Goal: Participate in discussion: Engage in conversation with other users on a specific topic

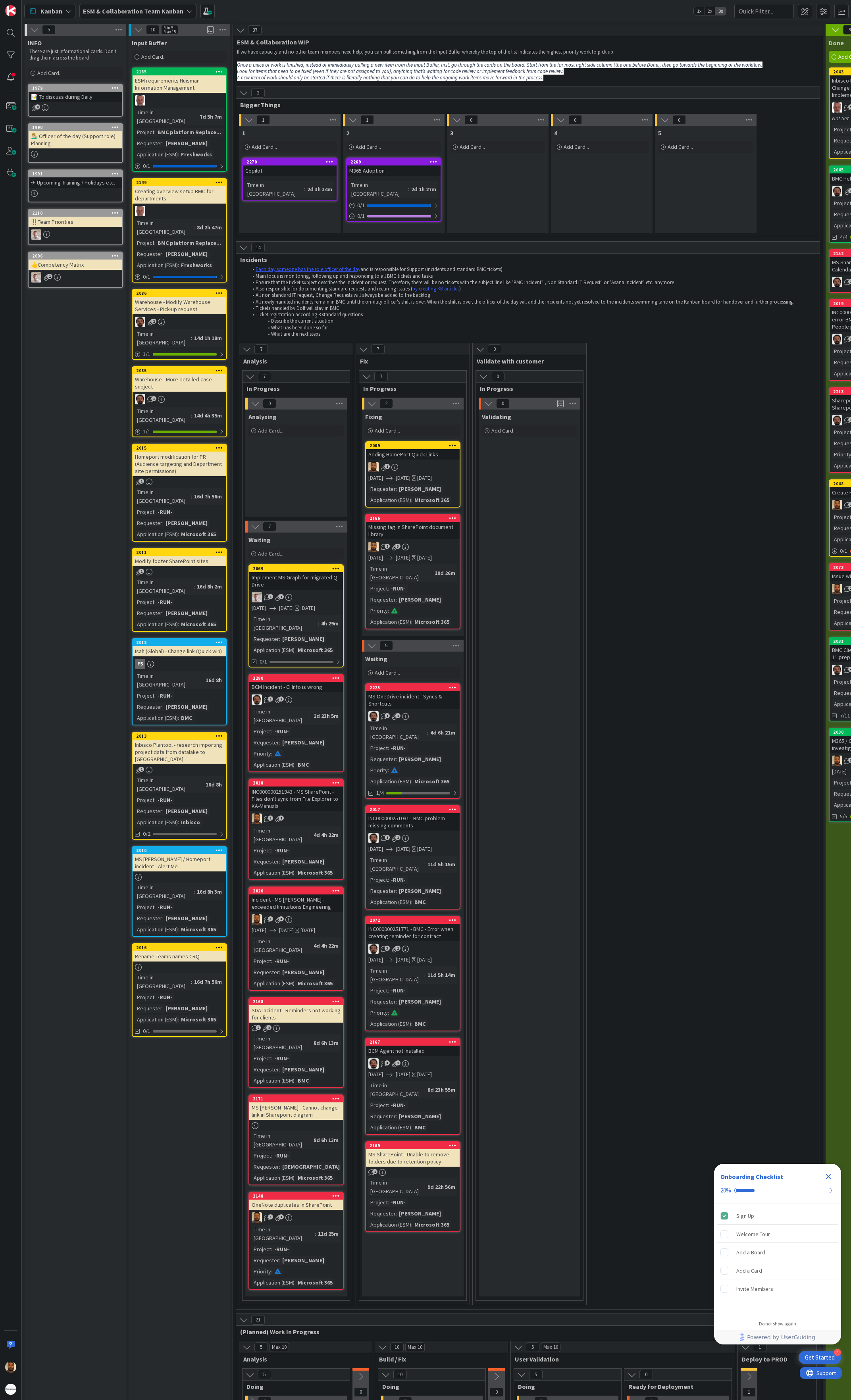
click at [429, 464] on div "2009 Adding HomePort Quick Links 1 [DATE] [DATE] [DATE] Requester : [PERSON_NAM…" at bounding box center [412, 475] width 95 height 67
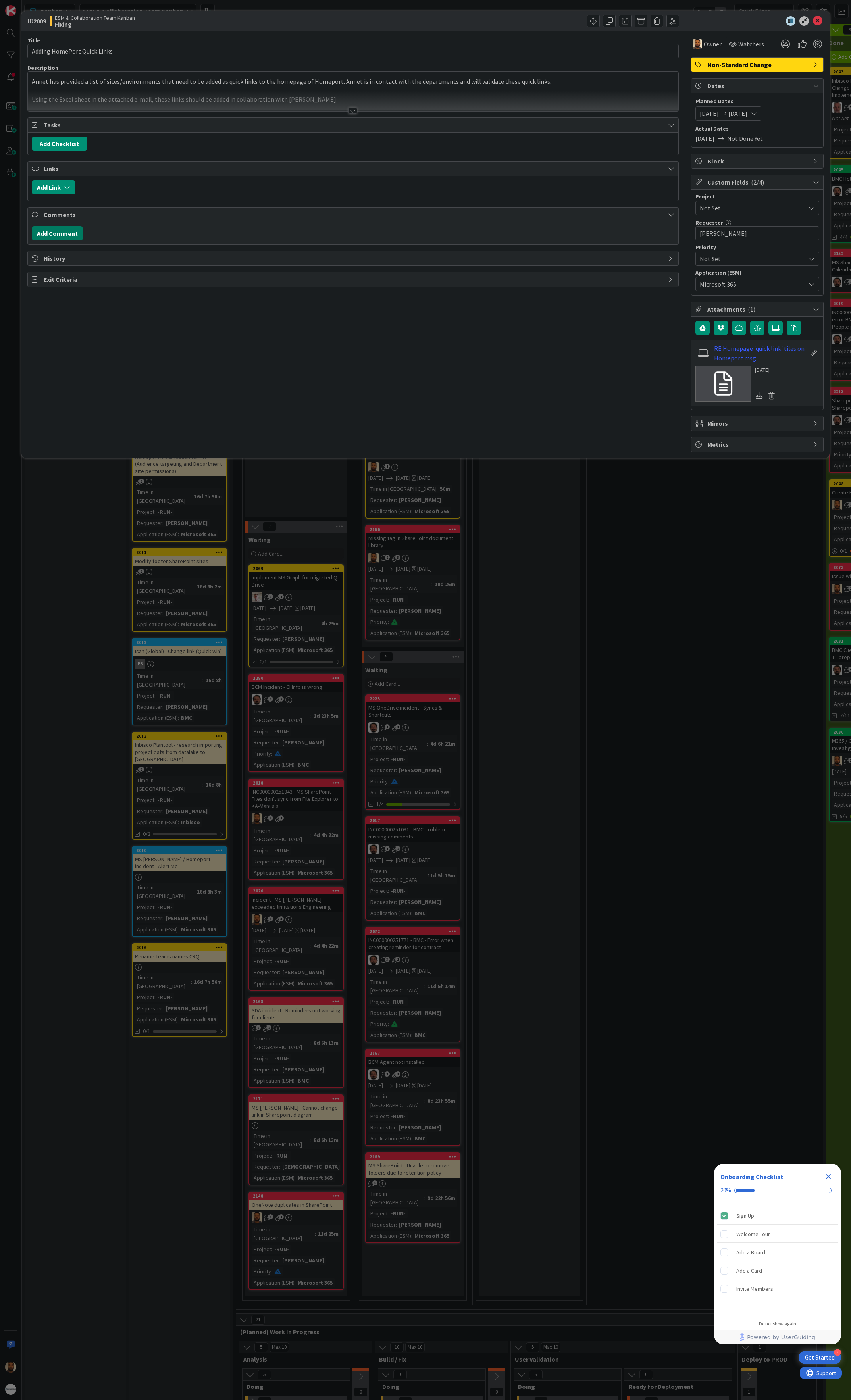
click at [62, 241] on button "Add Comment" at bounding box center [57, 233] width 51 height 14
click at [630, 298] on button "Add" at bounding box center [634, 293] width 18 height 9
click at [819, 19] on icon at bounding box center [817, 21] width 9 height 9
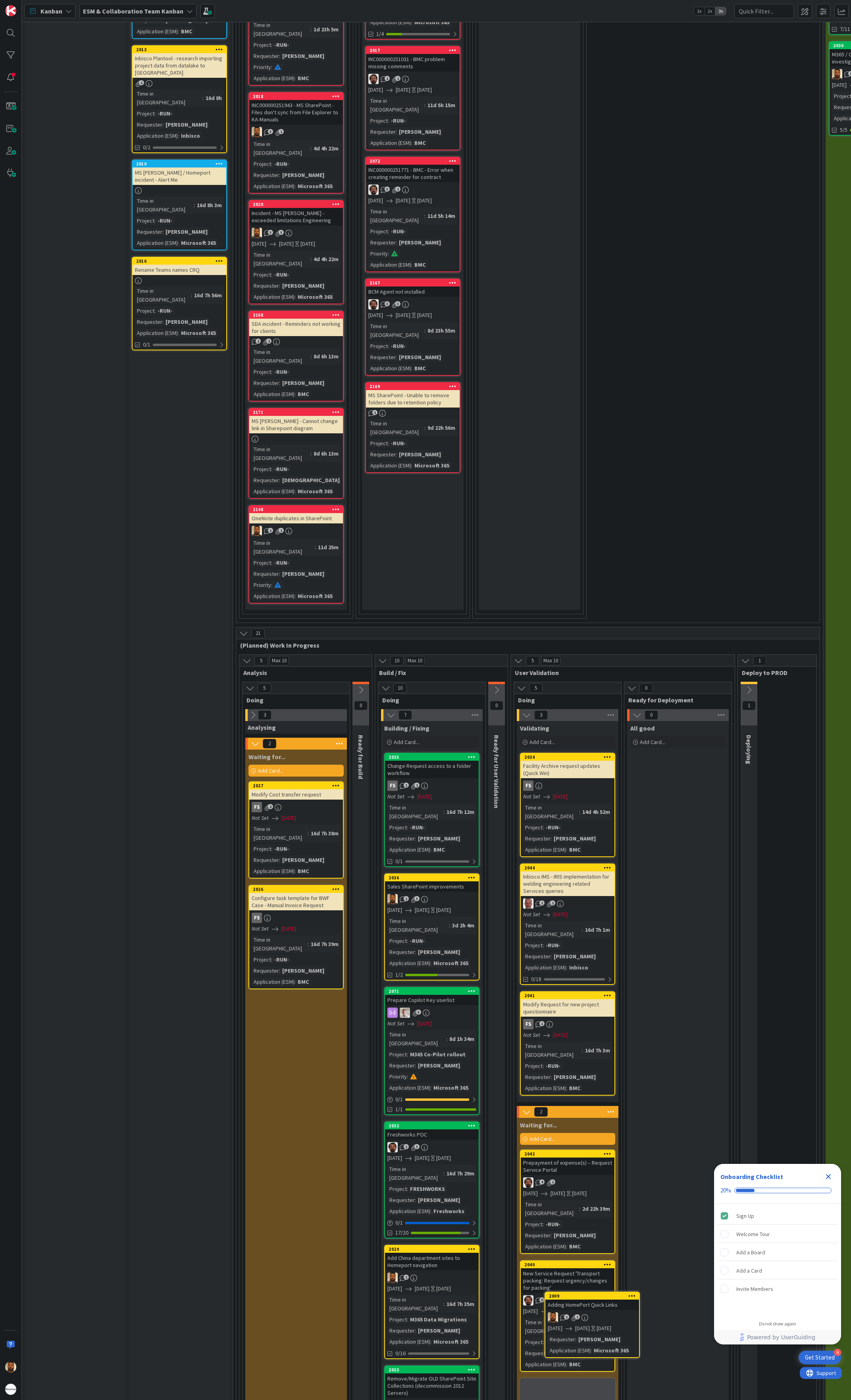
scroll to position [693, 0]
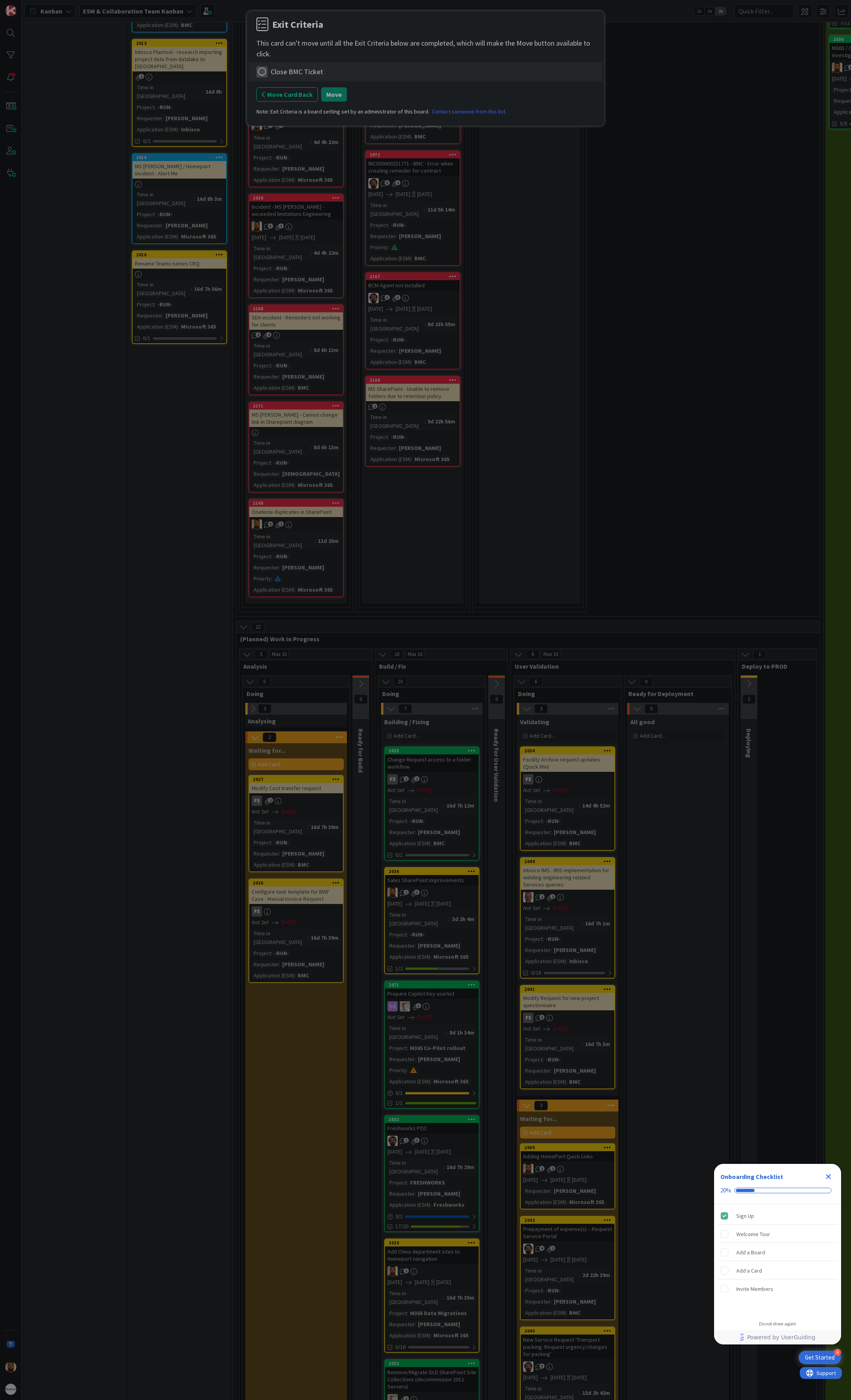
click at [263, 72] on icon at bounding box center [262, 72] width 11 height 11
click at [294, 86] on link "Complete" at bounding box center [305, 89] width 99 height 12
click at [333, 94] on button "Move" at bounding box center [334, 94] width 26 height 14
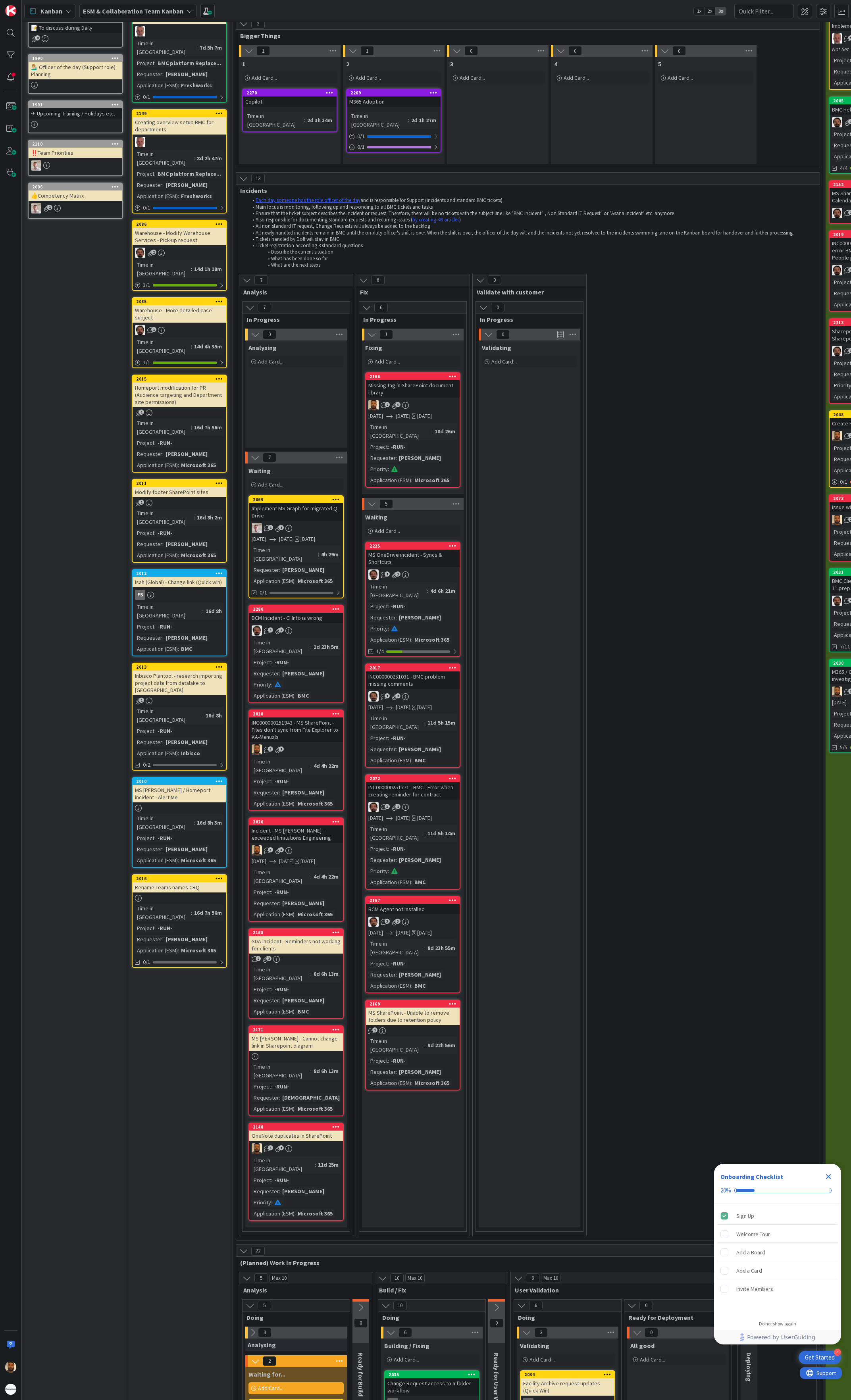
scroll to position [0, 0]
